Goal: Information Seeking & Learning: Learn about a topic

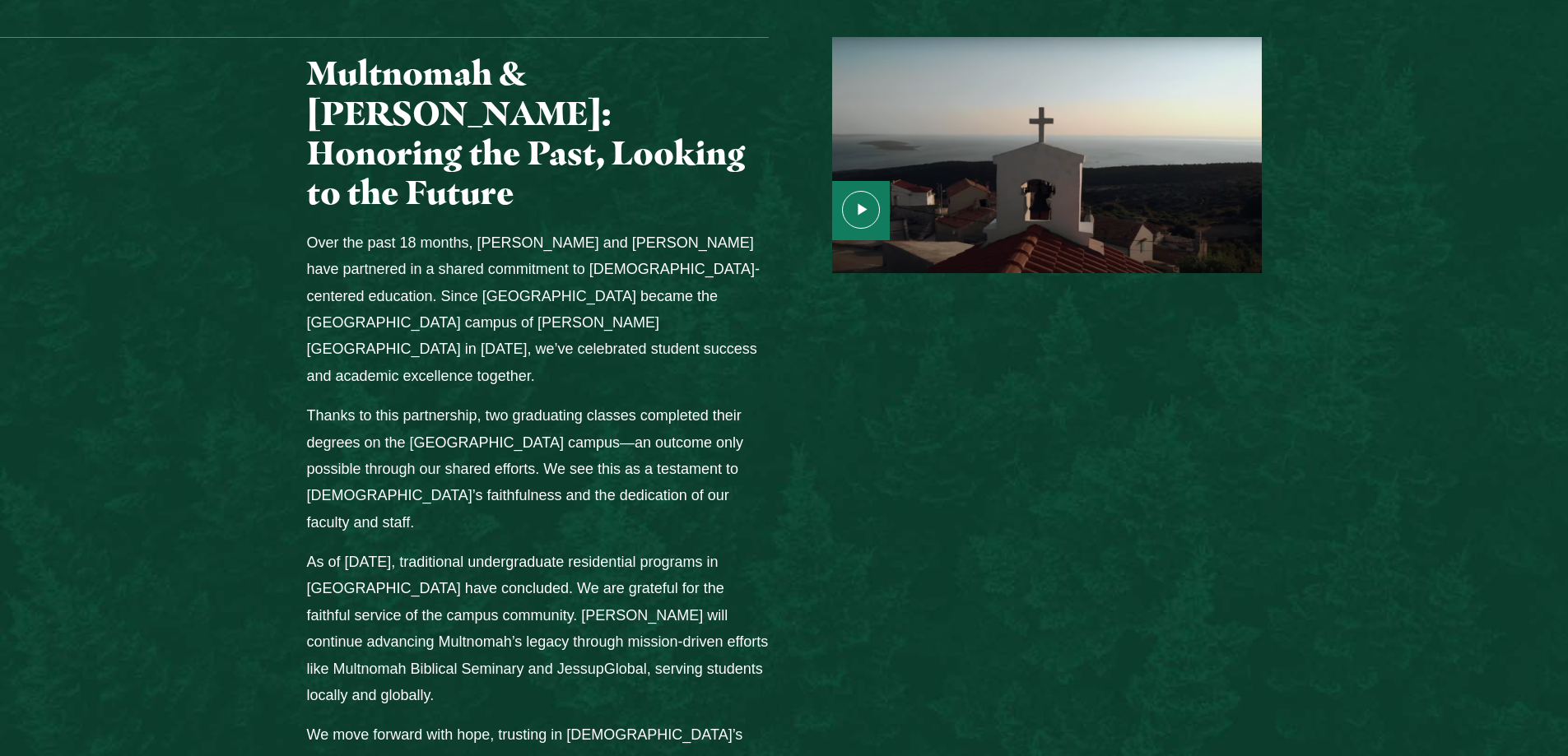
scroll to position [2057, 0]
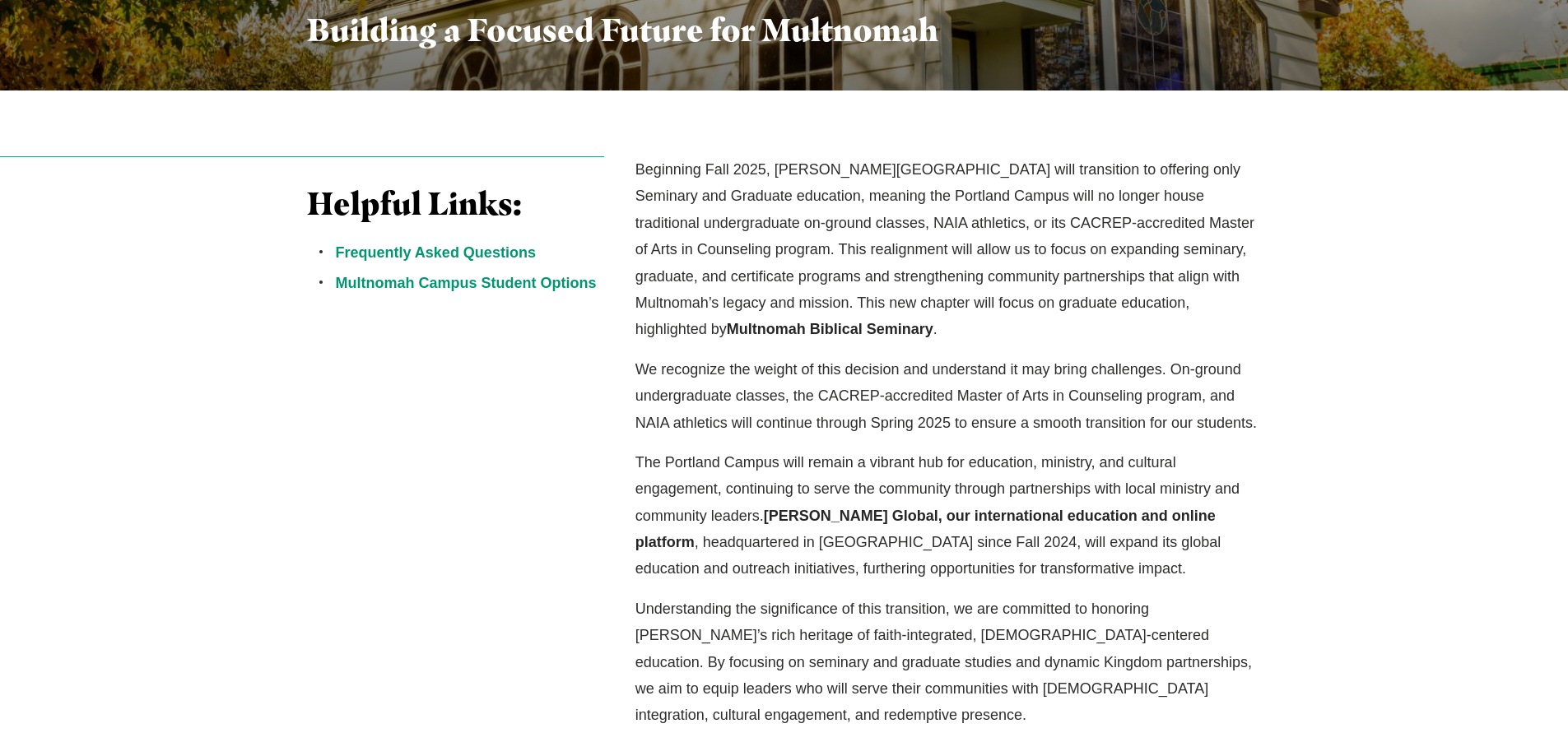
scroll to position [493, 0]
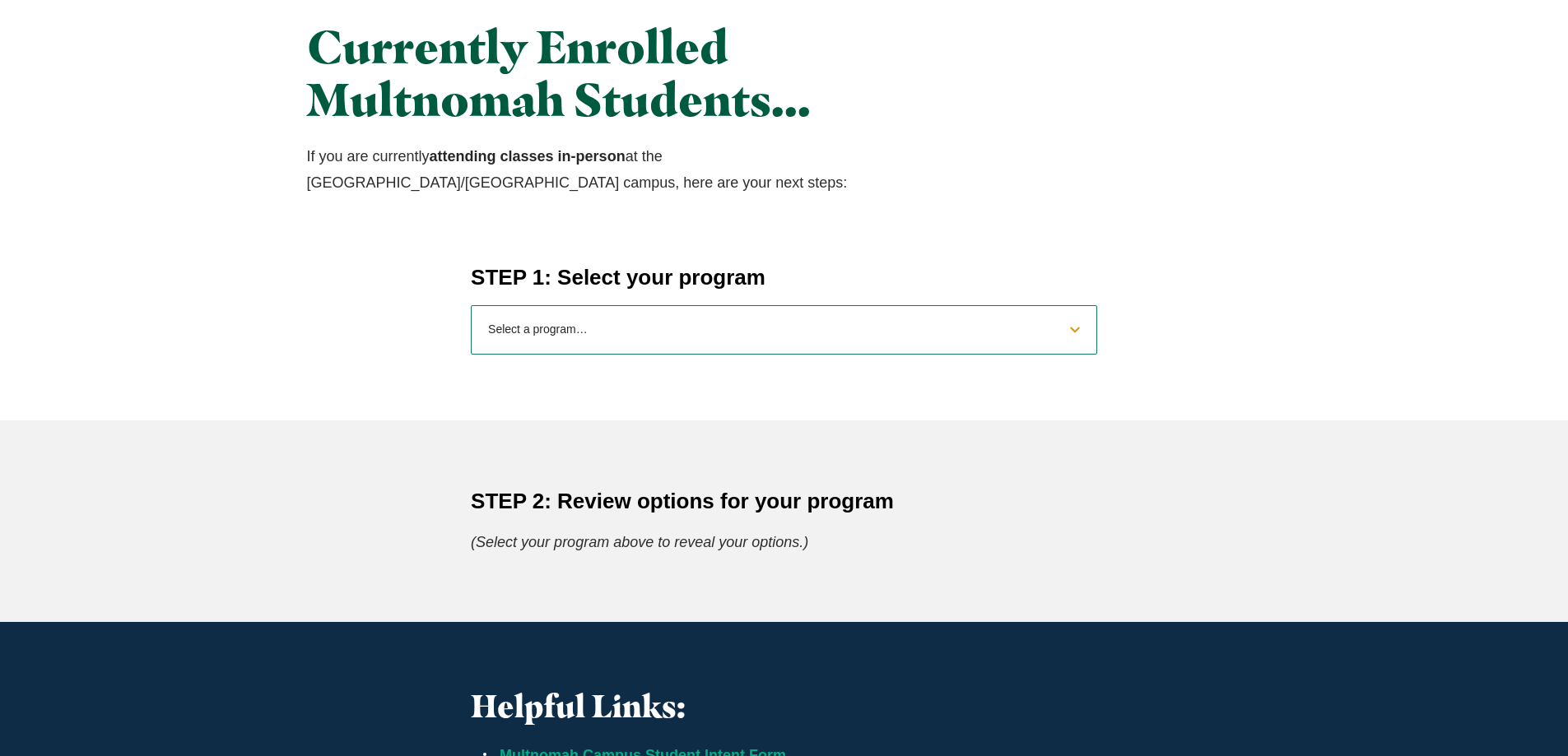
scroll to position [576, 0]
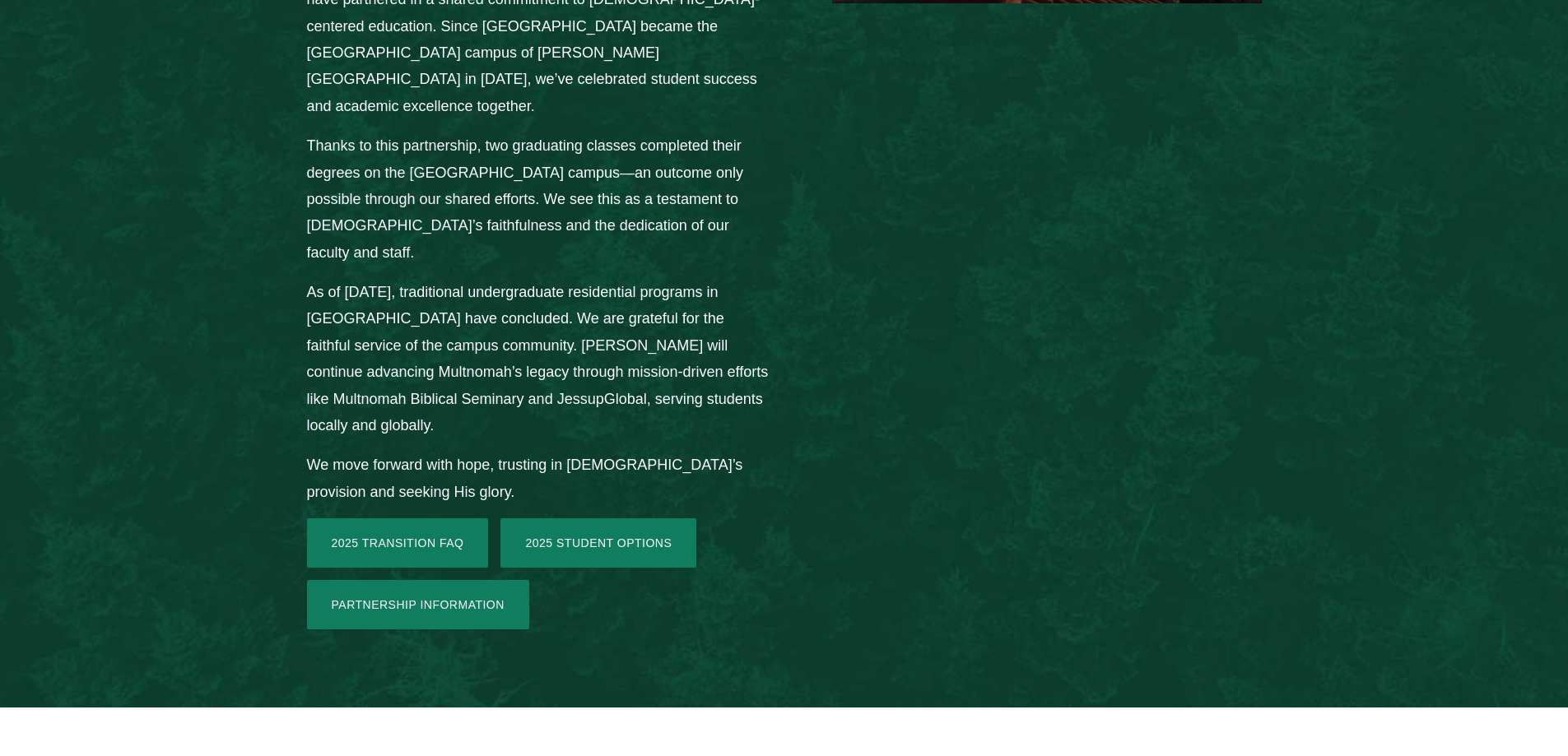
scroll to position [2304, 0]
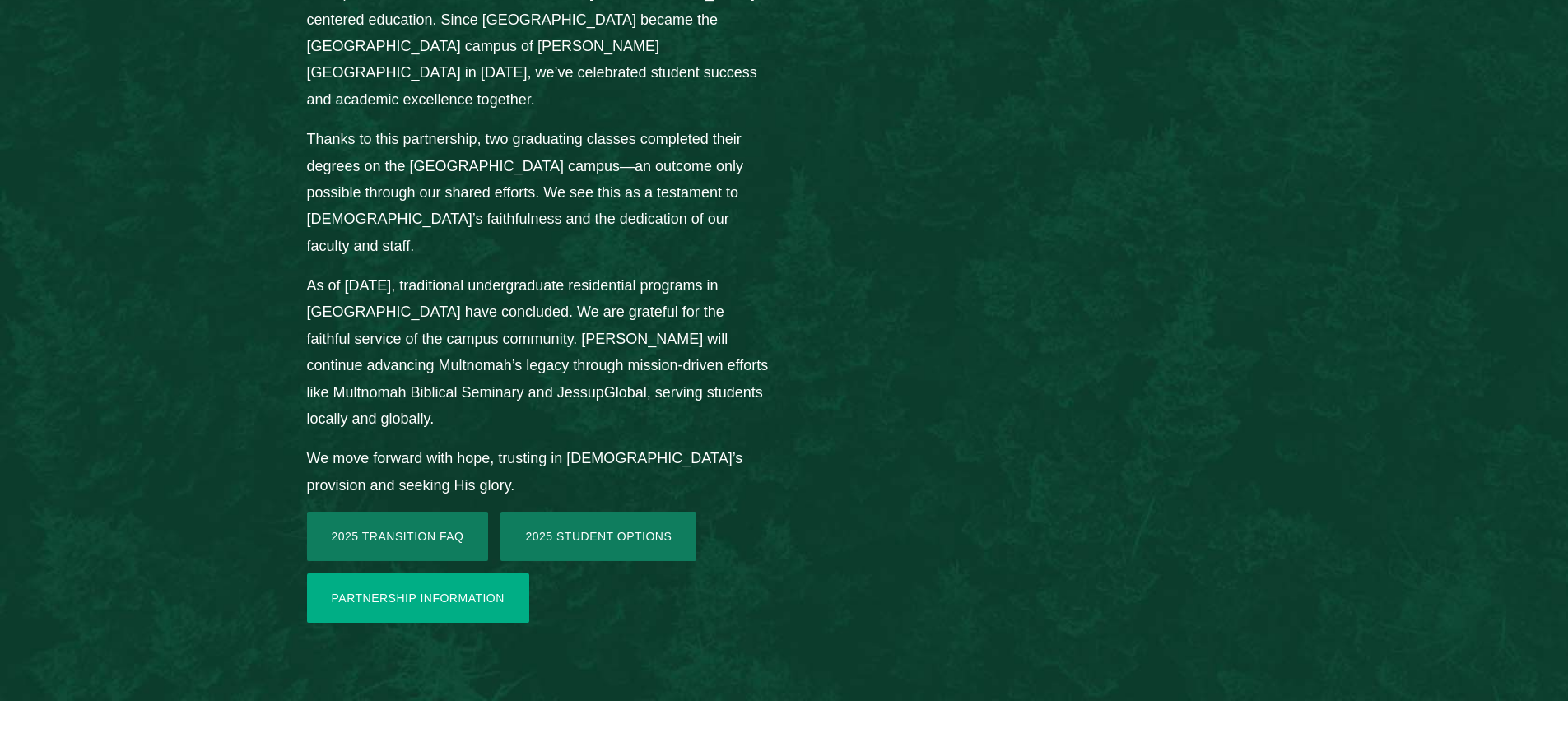
click at [386, 574] on link "Partnership Information" at bounding box center [418, 598] width 222 height 49
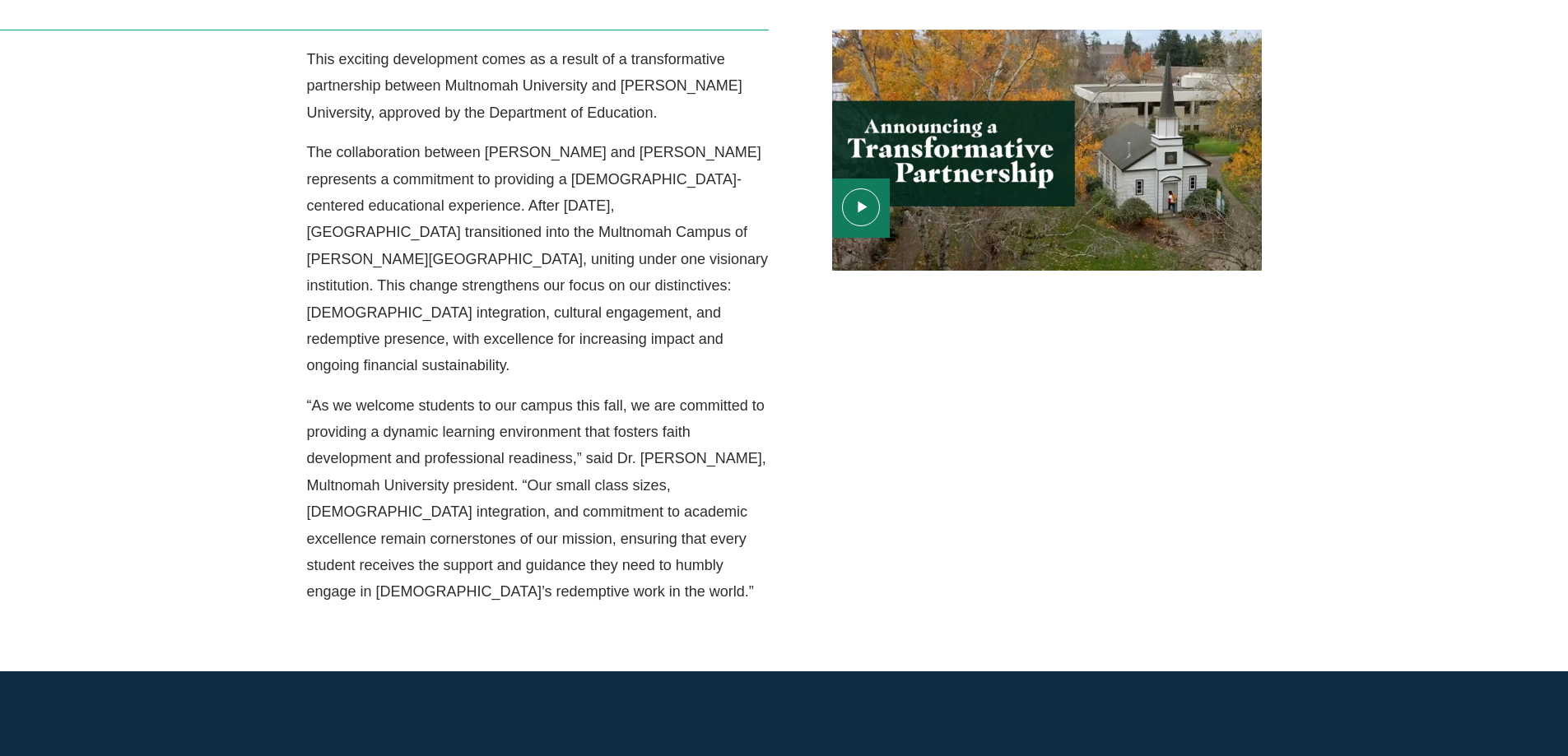
scroll to position [576, 0]
